Goal: Task Accomplishment & Management: Use online tool/utility

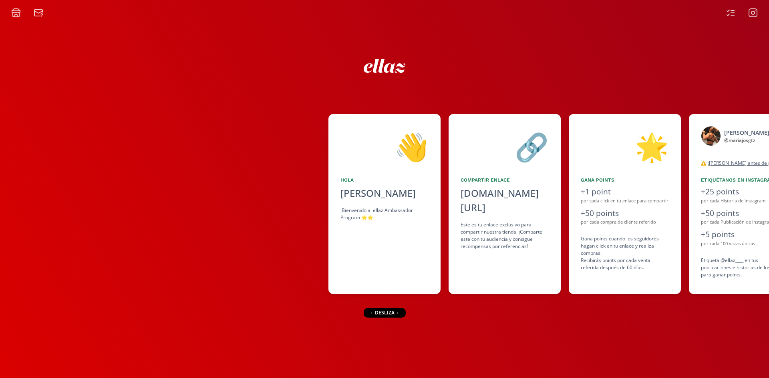
scroll to position [0, 488]
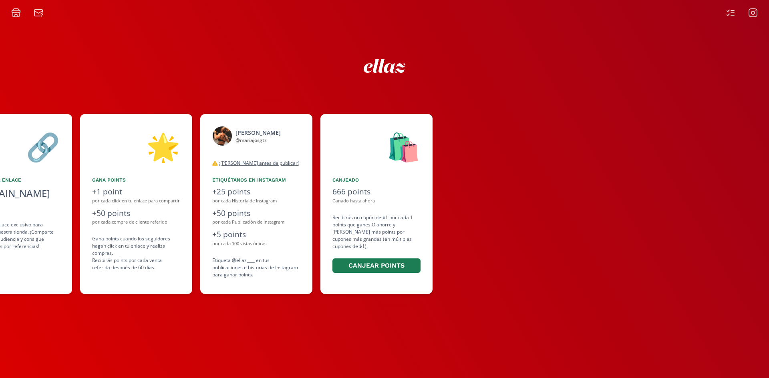
drag, startPoint x: 324, startPoint y: 242, endPoint x: 292, endPoint y: 242, distance: 32.4
click at [292, 242] on div "👋 [PERSON_NAME] ¡Bienvenido al ellaz Ambassador Program ⭐️⭐️! 🔗 Compartir Enlac…" at bounding box center [384, 204] width 769 height 188
click at [292, 242] on div "por cada 100 vistas únicas" at bounding box center [256, 244] width 88 height 7
click at [731, 13] on icon at bounding box center [731, 13] width 3 height 0
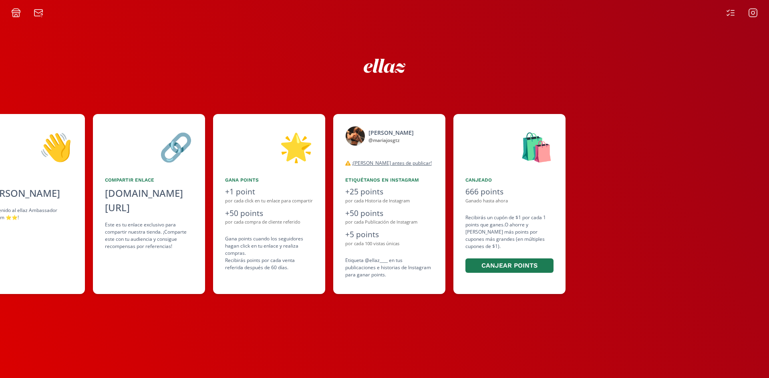
drag, startPoint x: 497, startPoint y: 203, endPoint x: 392, endPoint y: 192, distance: 105.9
click at [396, 192] on div "👋 [PERSON_NAME] ¡Bienvenido al ellaz Ambassador Program ⭐️⭐️! 🔗 Compartir Enlac…" at bounding box center [384, 204] width 769 height 188
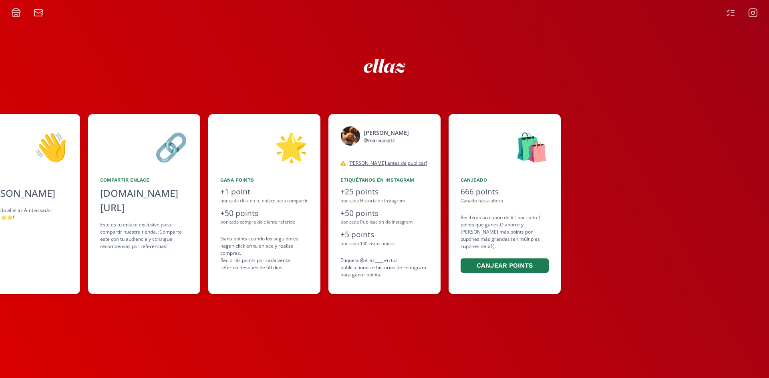
scroll to position [0, 360]
drag, startPoint x: 392, startPoint y: 192, endPoint x: 370, endPoint y: 191, distance: 21.6
click at [370, 191] on div "+25 points" at bounding box center [384, 192] width 88 height 12
click at [490, 257] on button "Canjear points" at bounding box center [503, 265] width 88 height 17
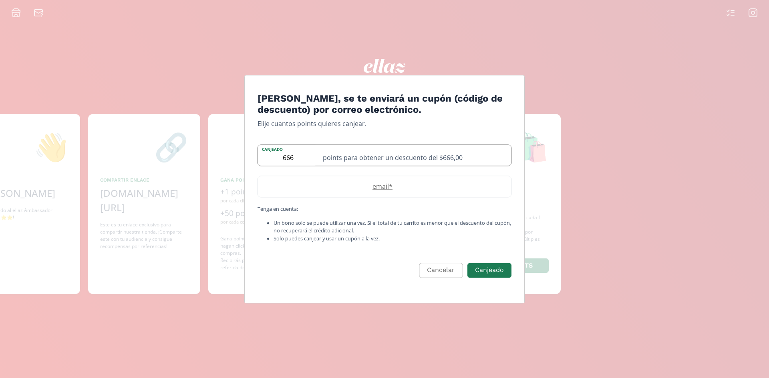
click at [326, 162] on div "points para obtener un descuento del $666,00" at bounding box center [414, 155] width 193 height 21
type input "650"
click at [432, 197] on input "Edit Program" at bounding box center [384, 187] width 253 height 21
type input "[EMAIL_ADDRESS][DOMAIN_NAME]"
click at [478, 268] on button "Canjeado" at bounding box center [489, 270] width 46 height 17
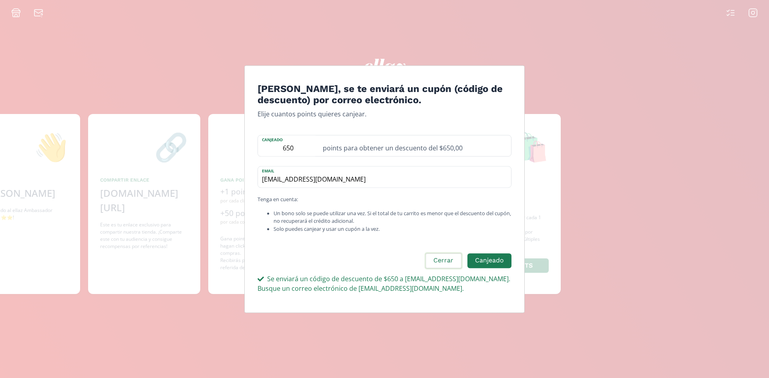
click at [454, 257] on button "Cerrar" at bounding box center [443, 260] width 38 height 17
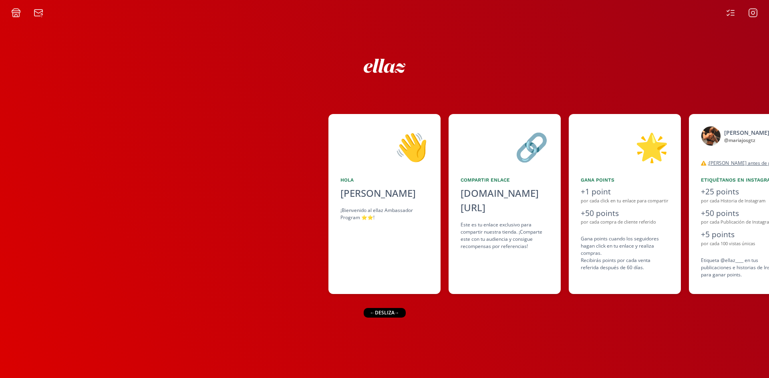
click at [407, 243] on div "👋 [PERSON_NAME] ¡Bienvenido al ellaz Ambassador Program ⭐️⭐️! 🔗 Compartir Enlac…" at bounding box center [384, 204] width 769 height 188
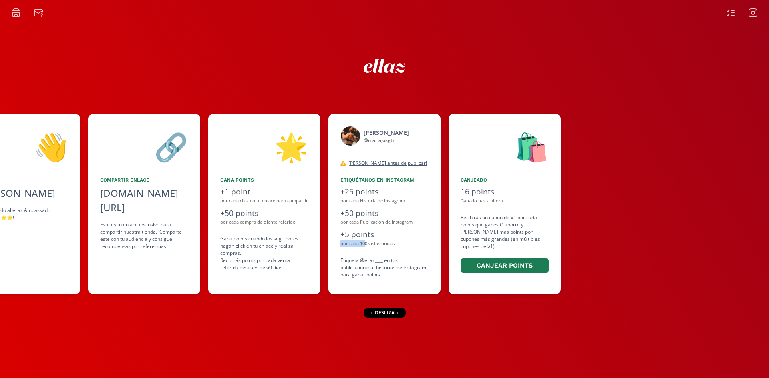
scroll to position [0, 360]
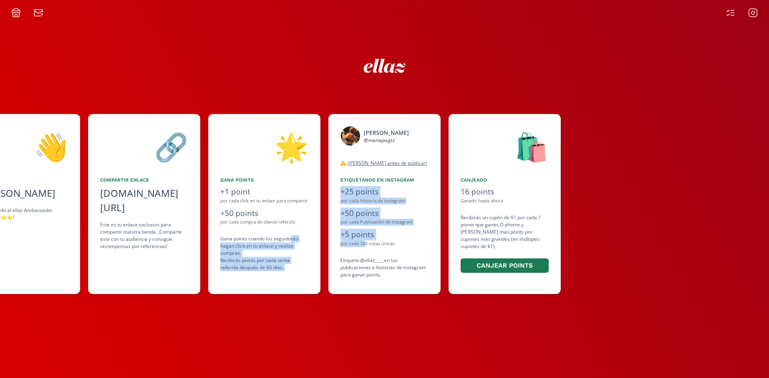
drag, startPoint x: 331, startPoint y: 243, endPoint x: 292, endPoint y: 242, distance: 39.2
click at [292, 242] on div "👋 [PERSON_NAME] ¡Bienvenido al ellaz Ambassador Program ⭐️⭐️! 🔗 Compartir Enlac…" at bounding box center [384, 204] width 769 height 188
click at [292, 241] on div "Gana points cuando los seguidores hagan click en tu enlace y realiza compras . …" at bounding box center [264, 253] width 88 height 36
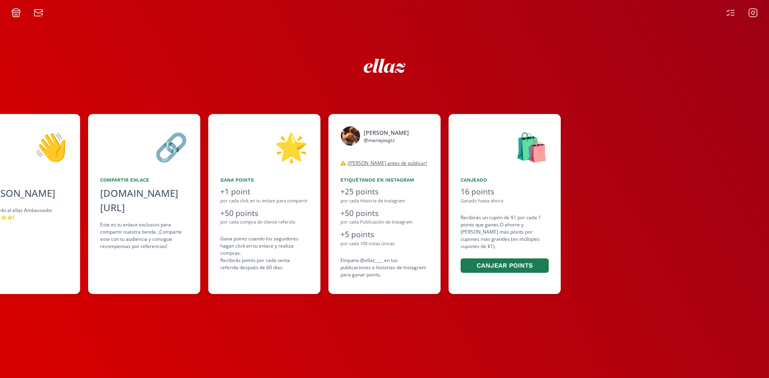
click at [255, 70] on div at bounding box center [384, 64] width 480 height 32
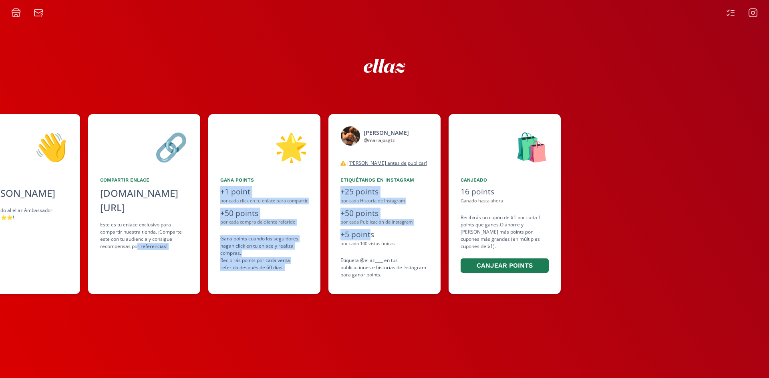
drag, startPoint x: 315, startPoint y: 230, endPoint x: 369, endPoint y: 234, distance: 54.6
click at [369, 234] on div "👋 [PERSON_NAME] ¡Bienvenido al ellaz Ambassador Program ⭐️⭐️! 🔗 Compartir Enlac…" at bounding box center [384, 204] width 769 height 188
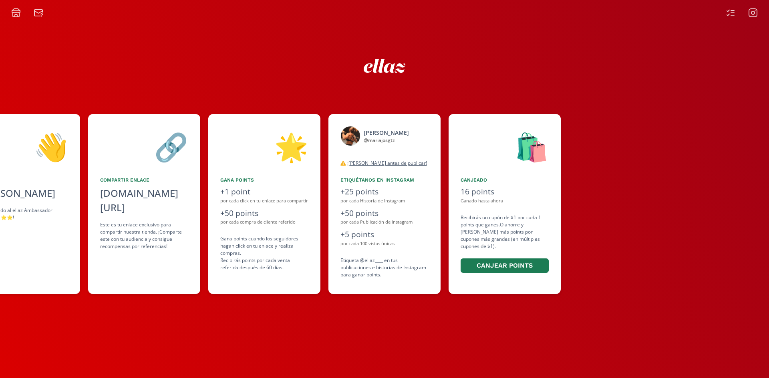
drag, startPoint x: 279, startPoint y: 21, endPoint x: 280, endPoint y: 30, distance: 8.9
click at [279, 25] on div "👋 [PERSON_NAME] ¡Bienvenido al ellaz Ambassador Program ⭐️⭐️! 🔗 Compartir Enlac…" at bounding box center [384, 198] width 769 height 361
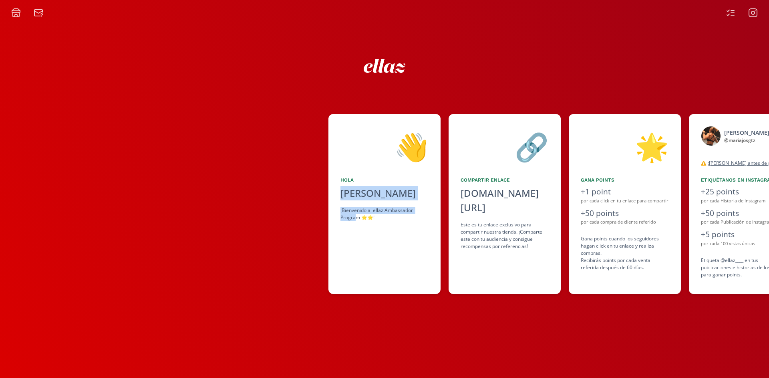
drag, startPoint x: 349, startPoint y: 250, endPoint x: 354, endPoint y: 248, distance: 4.7
click at [354, 248] on div "👋 [PERSON_NAME] ¡Bienvenido al ellaz Ambassador Program ⭐️⭐️! 🔗 Compartir Enlac…" at bounding box center [384, 204] width 769 height 188
click at [242, 84] on div "👋 [PERSON_NAME] ¡Bienvenido al ellaz Ambassador Program ⭐️⭐️! 🔗 Compartir Enlac…" at bounding box center [384, 198] width 769 height 361
drag, startPoint x: 242, startPoint y: 84, endPoint x: 252, endPoint y: 76, distance: 12.5
click at [242, 84] on div "👋 [PERSON_NAME] ¡Bienvenido al ellaz Ambassador Program ⭐️⭐️! 🔗 Compartir Enlac…" at bounding box center [384, 198] width 769 height 361
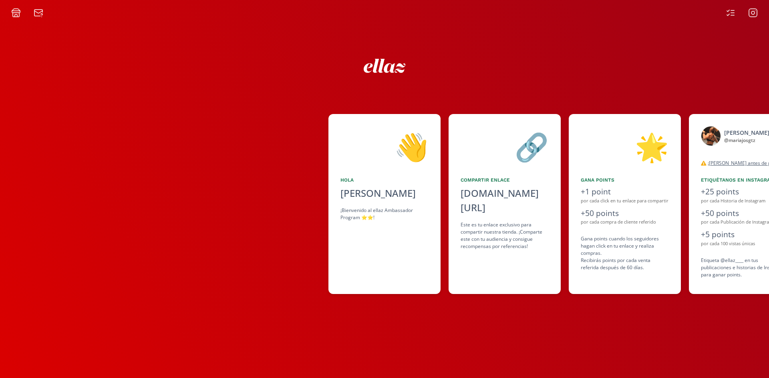
drag, startPoint x: 762, startPoint y: 12, endPoint x: 746, endPoint y: 11, distance: 15.7
click at [754, 12] on div at bounding box center [384, 9] width 769 height 18
click at [731, 12] on icon at bounding box center [730, 13] width 10 height 10
drag, startPoint x: 484, startPoint y: 157, endPoint x: 312, endPoint y: 154, distance: 172.1
click at [312, 154] on div "👋 [PERSON_NAME] ¡Bienvenido al ellaz Ambassador Program ⭐️⭐️! 🔗 Compartir Enlac…" at bounding box center [384, 204] width 769 height 188
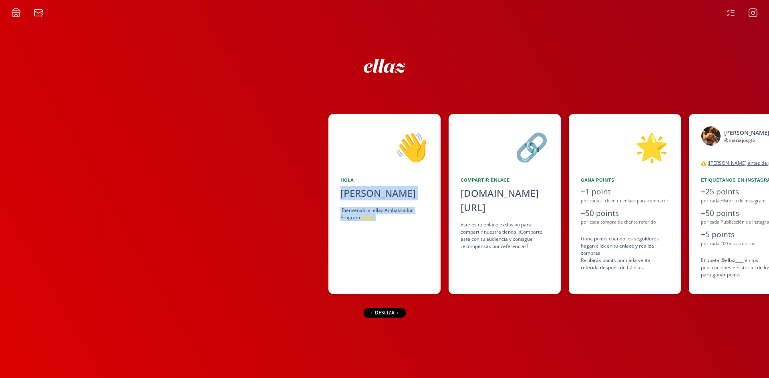
click at [251, 161] on div at bounding box center [164, 204] width 328 height 180
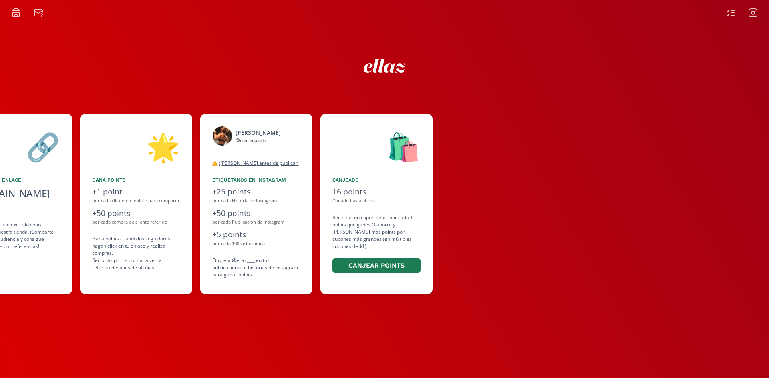
drag, startPoint x: 572, startPoint y: 271, endPoint x: 293, endPoint y: 263, distance: 279.9
click at [293, 263] on div "👋 [PERSON_NAME] ¡Bienvenido al ellaz Ambassador Program ⭐️⭐️! 🔗 Compartir Enlac…" at bounding box center [384, 204] width 769 height 188
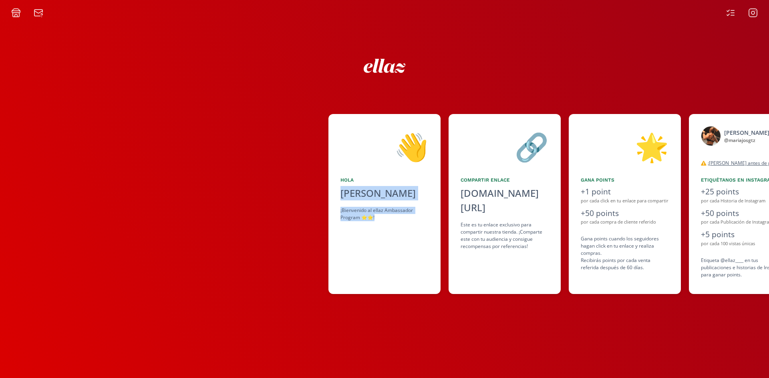
scroll to position [0, 260]
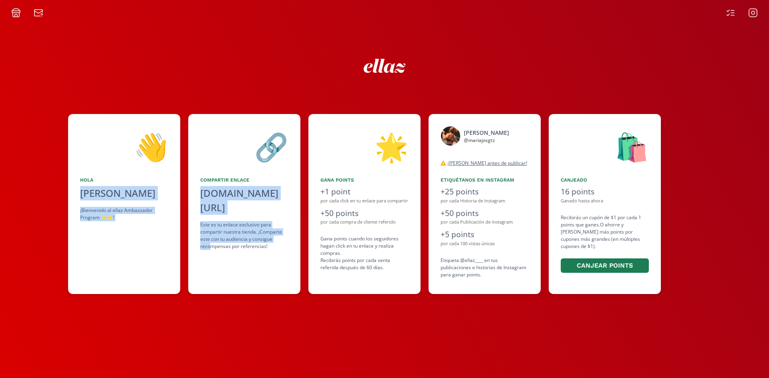
drag, startPoint x: 133, startPoint y: 229, endPoint x: 209, endPoint y: 235, distance: 76.3
click at [209, 235] on div "👋 [PERSON_NAME] ¡Bienvenido al ellaz Ambassador Program ⭐️⭐️! 🔗 Compartir Enlac…" at bounding box center [384, 204] width 769 height 188
click at [753, 9] on rect at bounding box center [753, 13] width 8 height 8
